Goal: Task Accomplishment & Management: Manage account settings

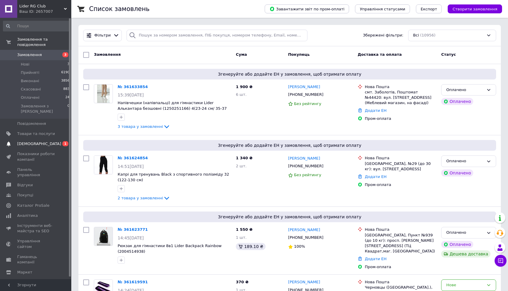
click at [36, 141] on span "[DEMOGRAPHIC_DATA]" at bounding box center [39, 143] width 44 height 5
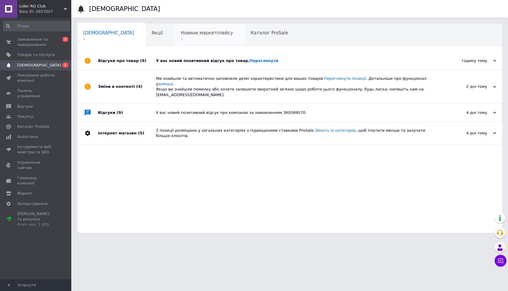
click at [175, 42] on div "Новини маркетплейсу 1" at bounding box center [210, 35] width 70 height 23
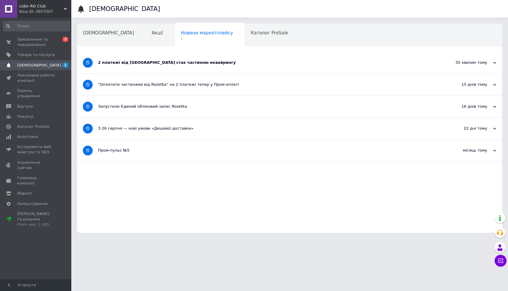
click at [159, 63] on div "2 платежі від Rozetka стає частиною еквайрингу" at bounding box center [267, 62] width 339 height 5
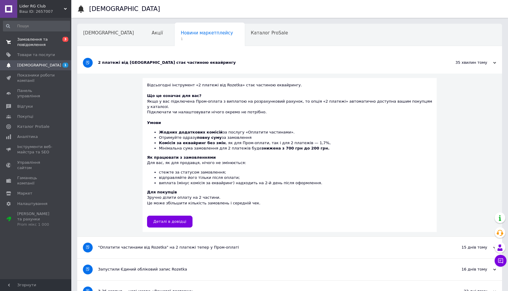
click at [14, 44] on span at bounding box center [8, 42] width 17 height 11
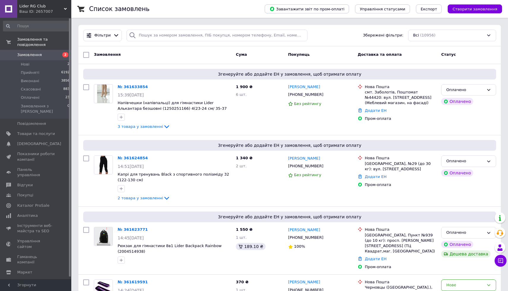
click at [16, 53] on span at bounding box center [8, 54] width 17 height 5
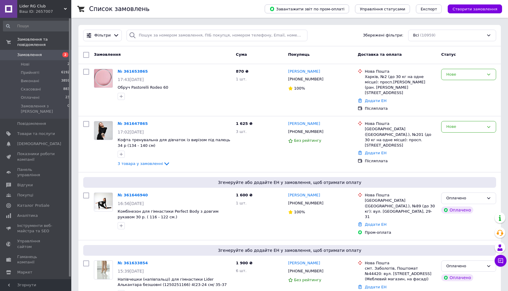
click at [44, 53] on span "Замовлення" at bounding box center [36, 54] width 38 height 5
click at [126, 162] on span "3 товара у замовленні" at bounding box center [140, 164] width 45 height 4
